Goal: Check status: Check status

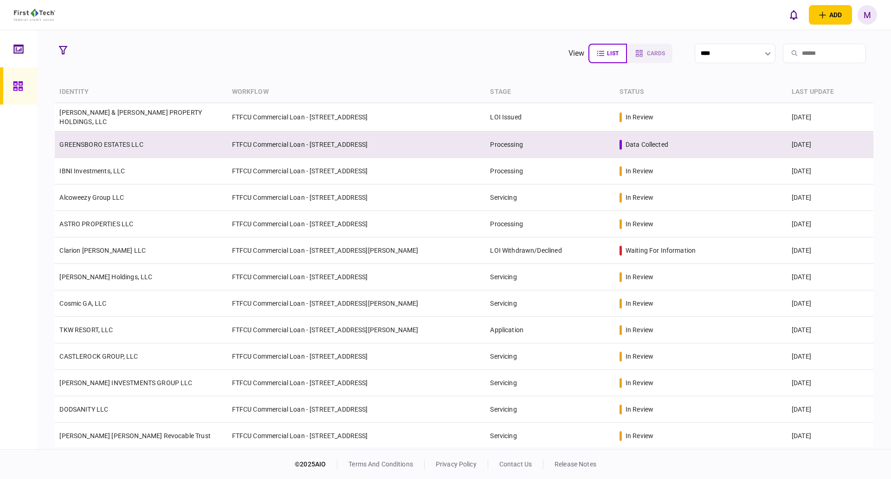
click at [187, 145] on td "GREENSBORO ESTATES LLC" at bounding box center [141, 144] width 172 height 26
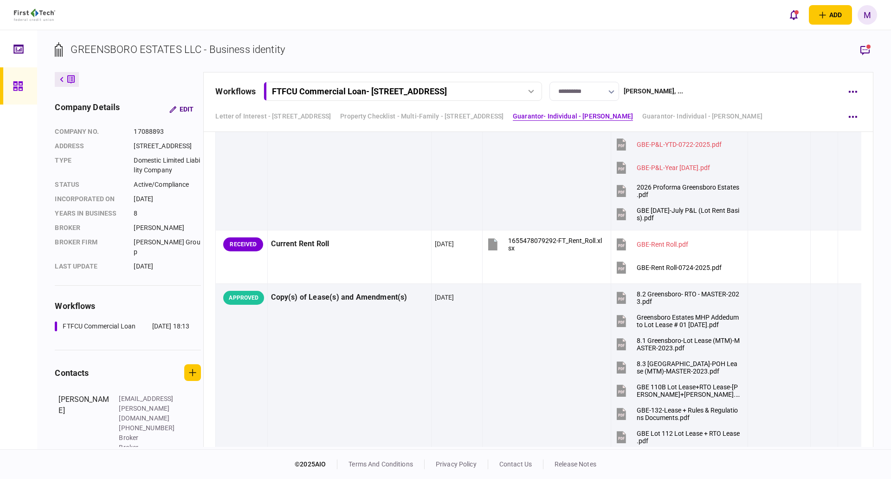
scroll to position [562, 0]
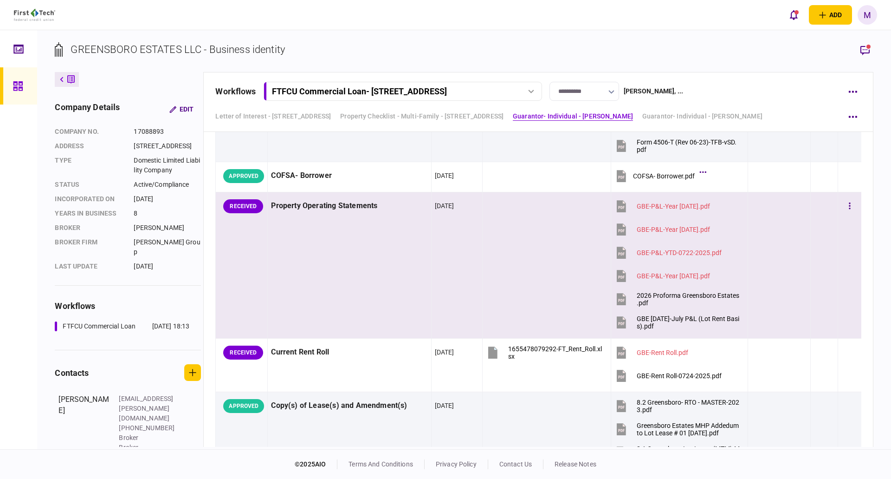
click at [619, 325] on icon at bounding box center [621, 323] width 6 height 3
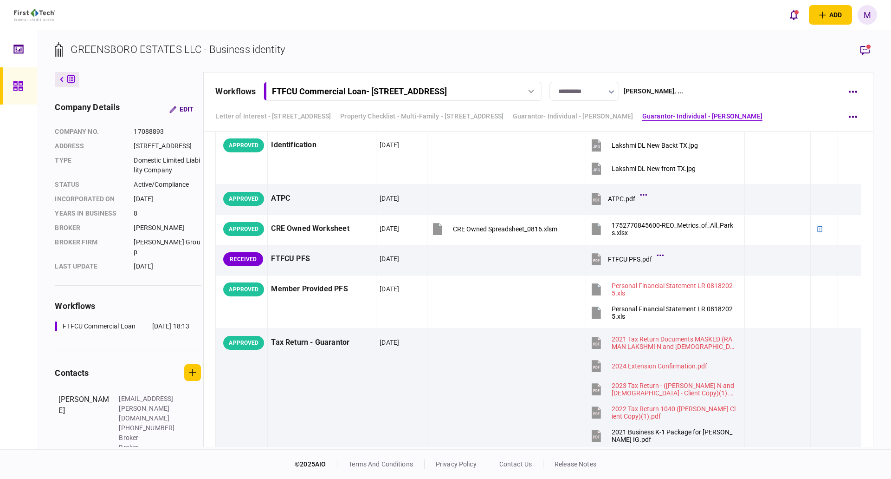
scroll to position [2295, 0]
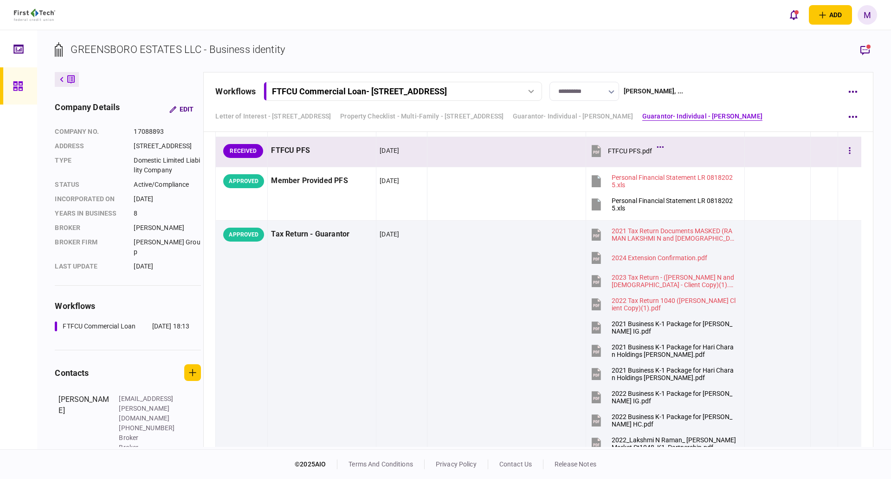
click at [597, 154] on icon at bounding box center [596, 151] width 9 height 12
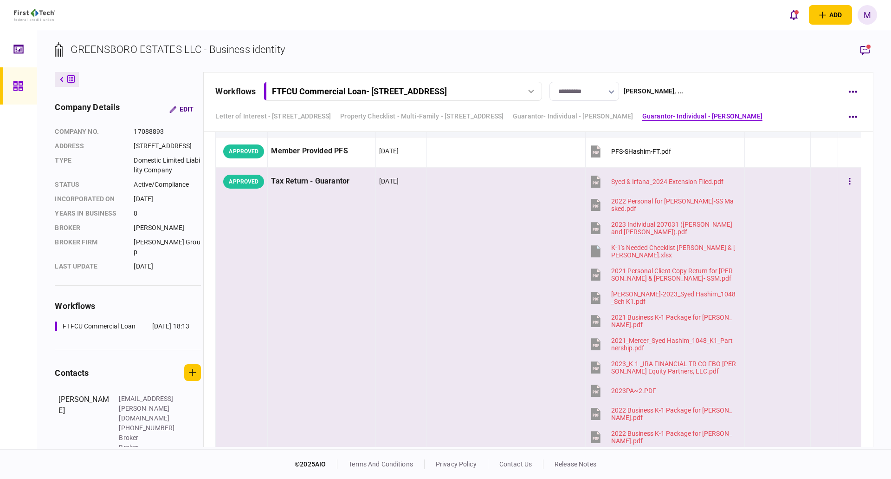
scroll to position [1212, 0]
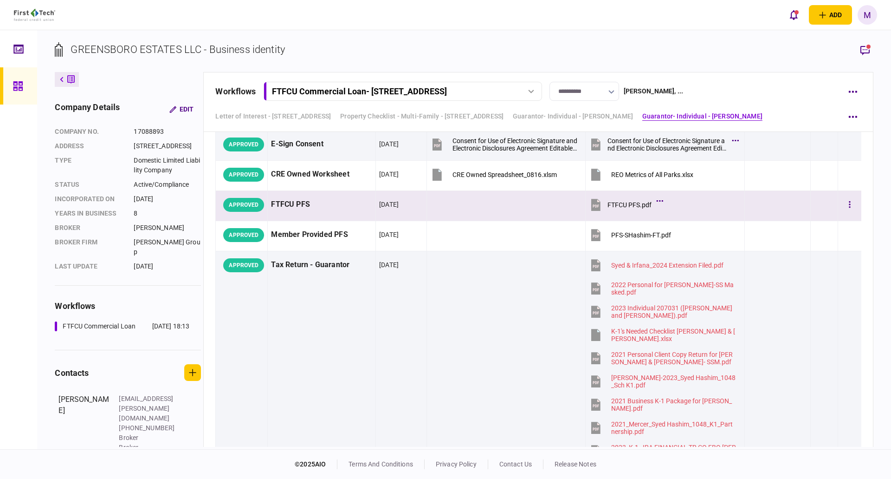
drag, startPoint x: 590, startPoint y: 205, endPoint x: 565, endPoint y: 204, distance: 24.6
click at [593, 205] on icon at bounding box center [596, 205] width 6 height 3
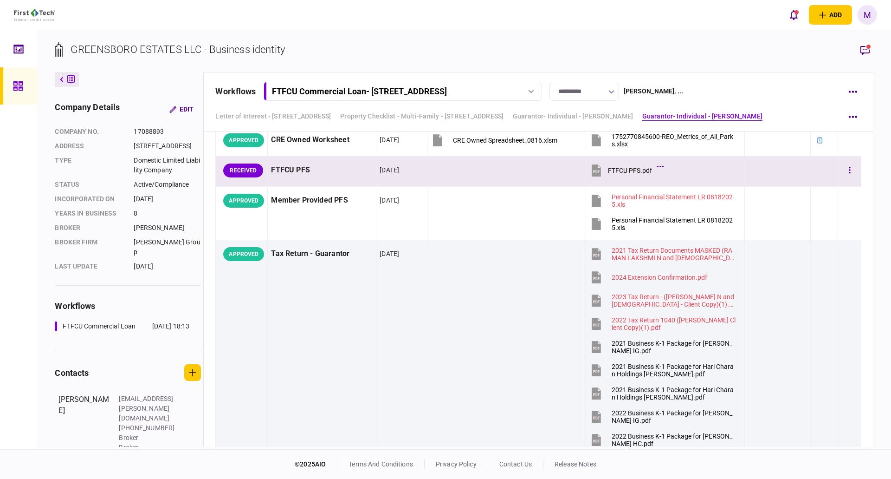
scroll to position [2295, 0]
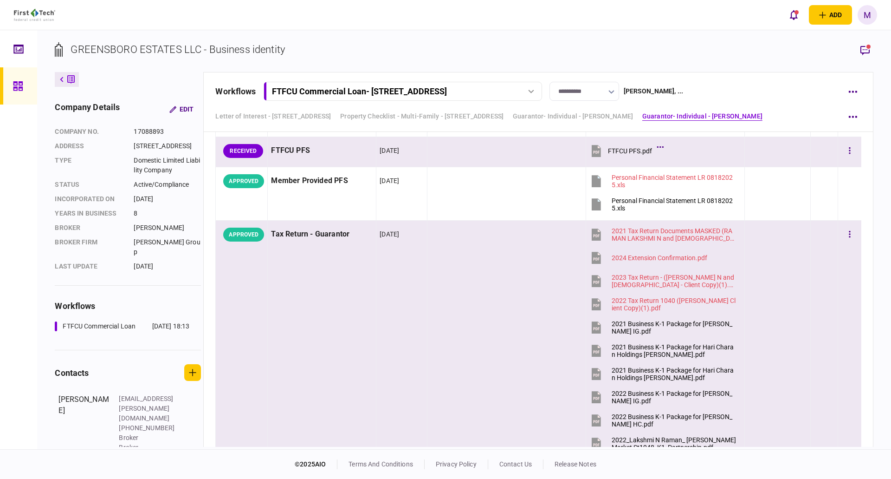
drag, startPoint x: 599, startPoint y: 279, endPoint x: 628, endPoint y: 279, distance: 28.8
click at [599, 279] on icon at bounding box center [597, 281] width 14 height 14
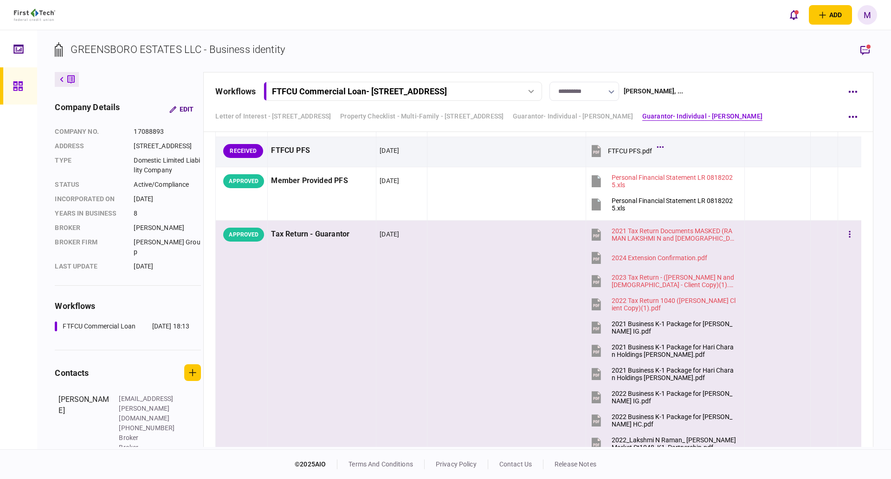
drag, startPoint x: 595, startPoint y: 151, endPoint x: 522, endPoint y: 230, distance: 107.1
click at [595, 151] on icon at bounding box center [597, 151] width 6 height 3
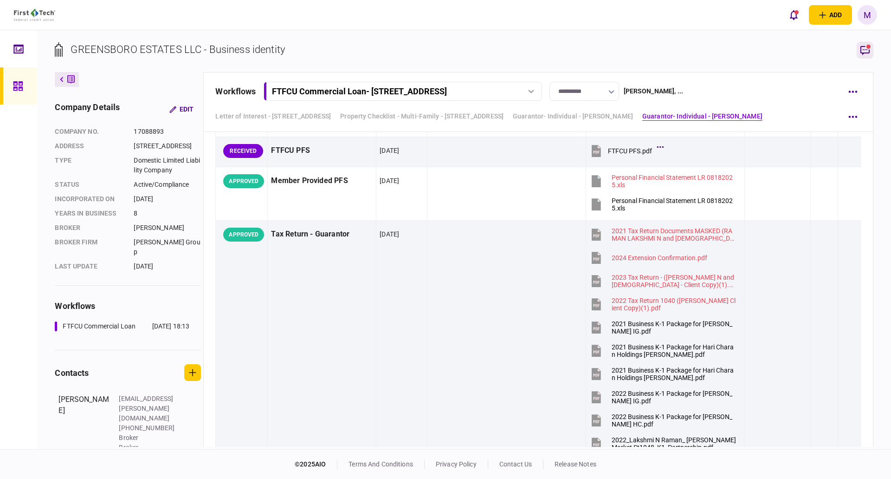
click at [861, 53] on icon "button" at bounding box center [865, 50] width 9 height 9
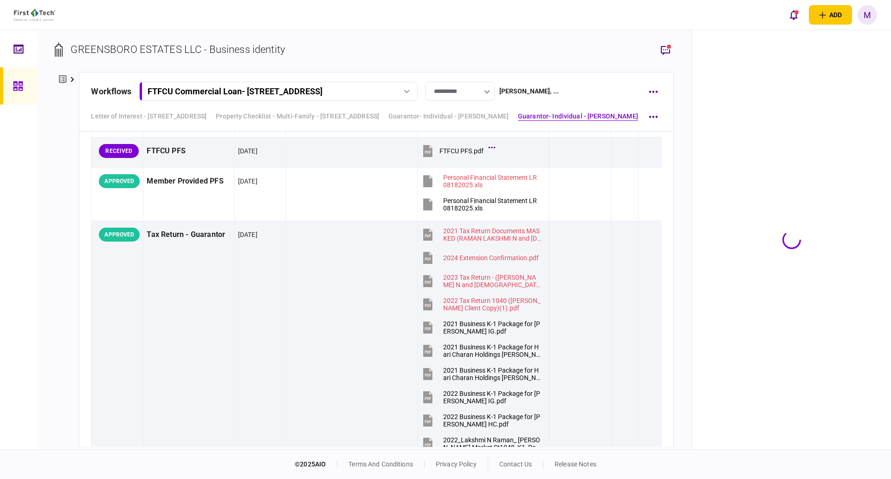
scroll to position [2306, 0]
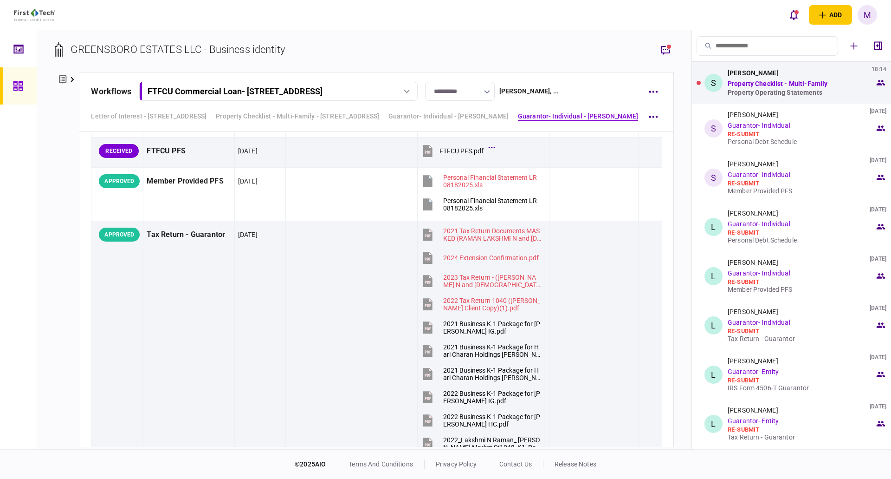
click at [741, 89] on div "Property Operating Statements" at bounding box center [801, 92] width 147 height 7
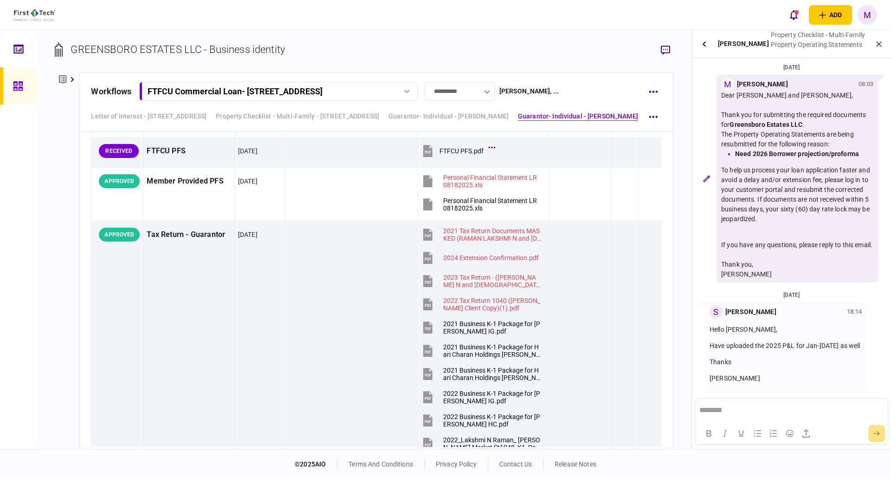
scroll to position [70, 0]
click at [547, 41] on div "**********" at bounding box center [364, 239] width 655 height 419
